Goal: Information Seeking & Learning: Learn about a topic

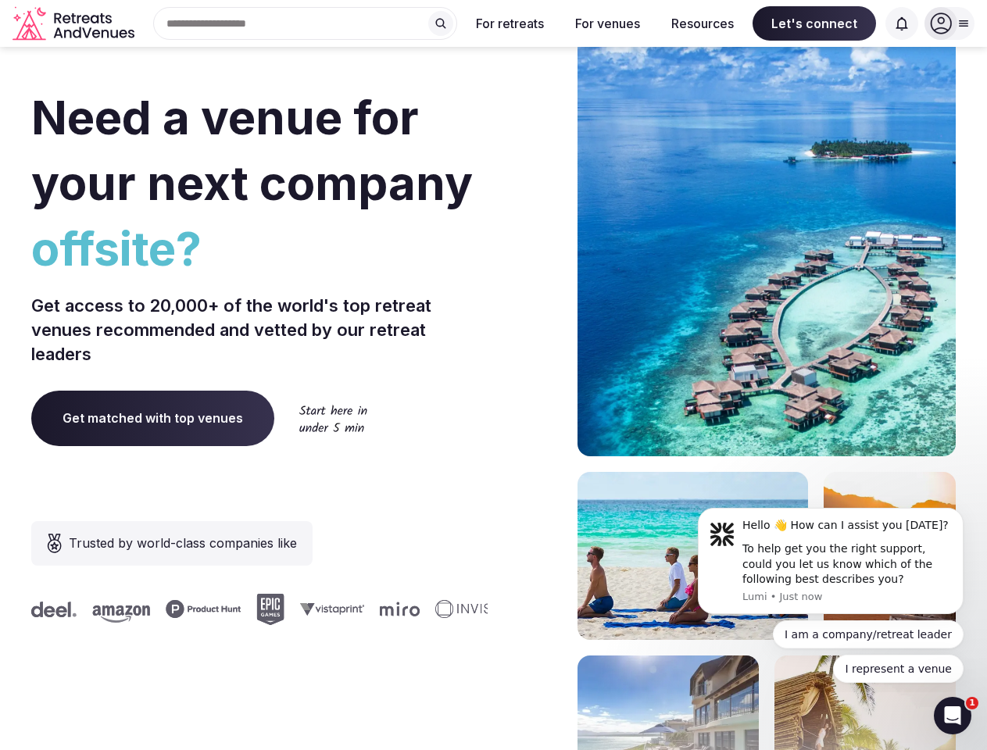
click at [493, 375] on div "Need a venue for your next company offsite? Get access to 20,000+ of the world'…" at bounding box center [493, 467] width 924 height 941
click at [305, 23] on div "Search Popular Destinations [GEOGRAPHIC_DATA], [GEOGRAPHIC_DATA] [GEOGRAPHIC_DA…" at bounding box center [299, 23] width 316 height 33
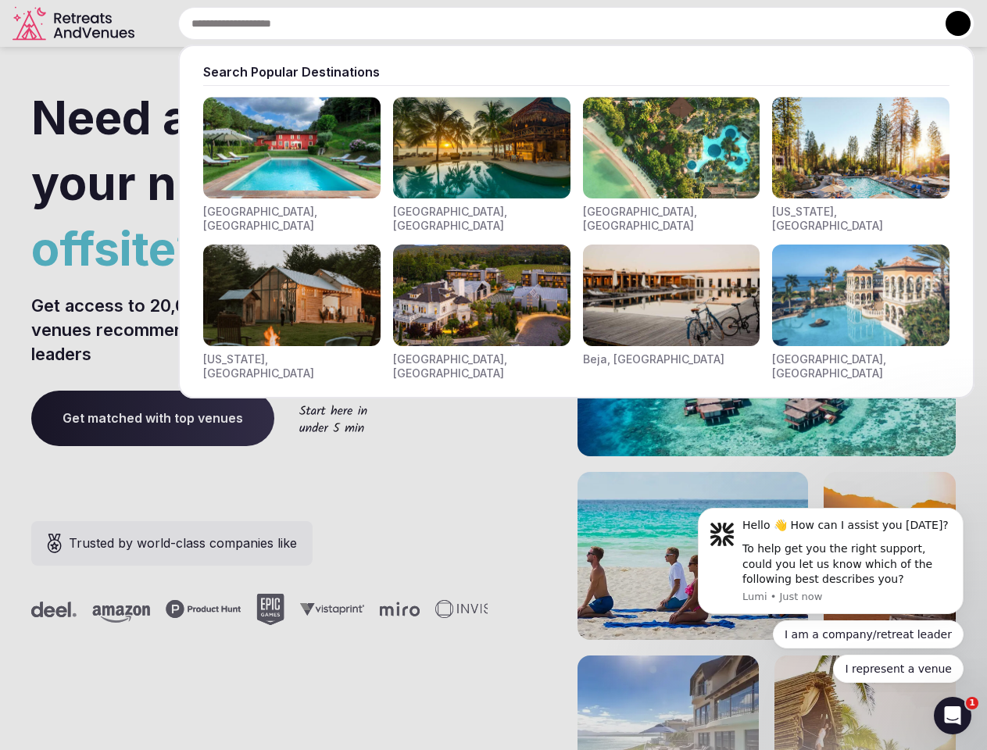
click at [441, 23] on input "text" at bounding box center [576, 23] width 796 height 33
click at [510, 23] on input "text" at bounding box center [576, 23] width 796 height 33
click at [607, 23] on input "text" at bounding box center [576, 23] width 796 height 33
click at [702, 23] on input "text" at bounding box center [576, 23] width 796 height 33
click at [814, 23] on input "text" at bounding box center [576, 23] width 796 height 33
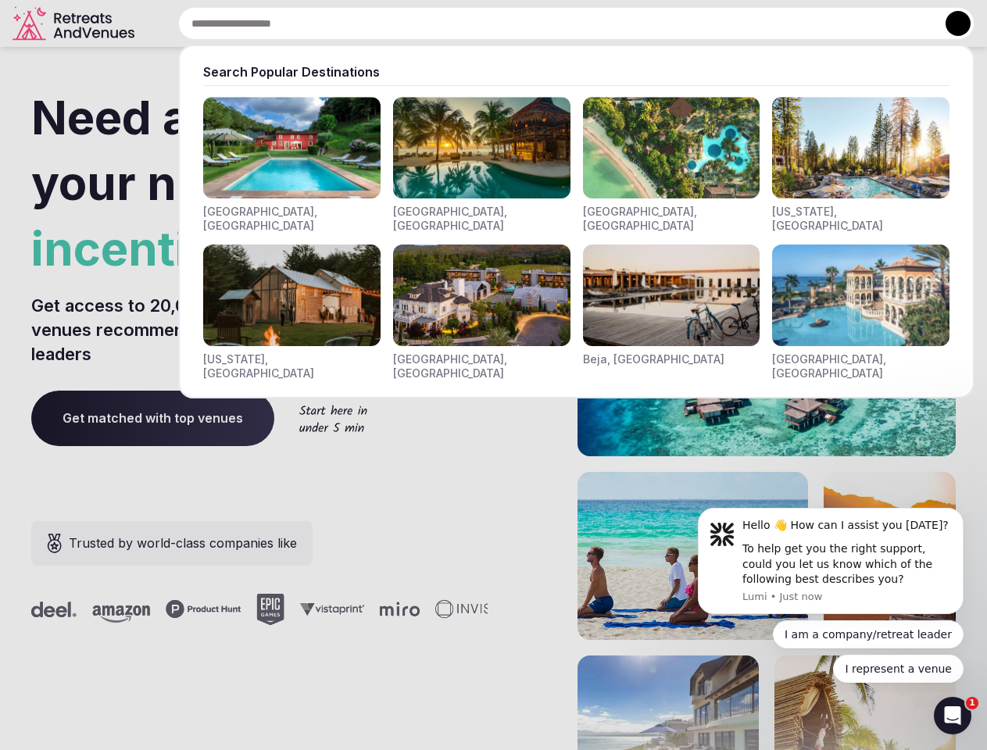
click at [901, 23] on input "text" at bounding box center [576, 23] width 796 height 33
click at [949, 23] on button at bounding box center [957, 23] width 25 height 25
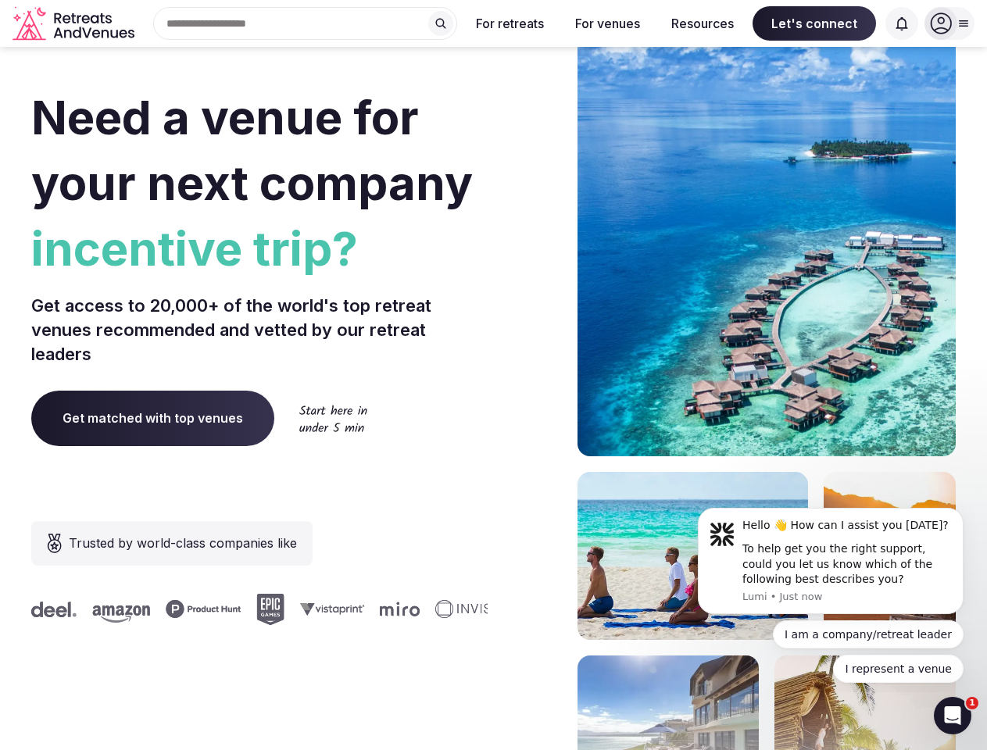
click at [830, 561] on div "To help get you the right support, could you let us know which of the following…" at bounding box center [846, 564] width 209 height 46
